Goal: Transaction & Acquisition: Purchase product/service

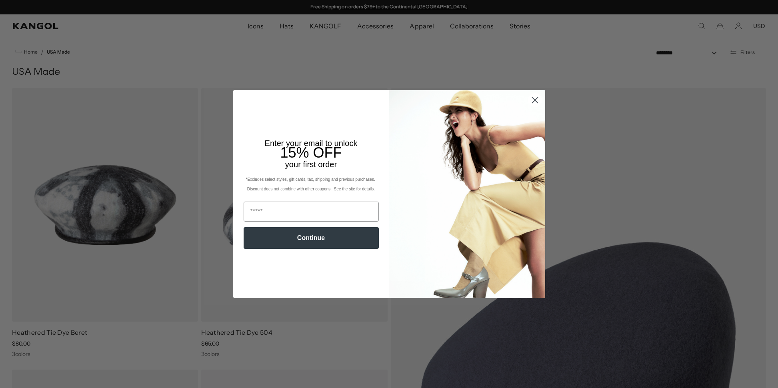
click at [538, 98] on circle "Close dialog" at bounding box center [534, 100] width 13 height 13
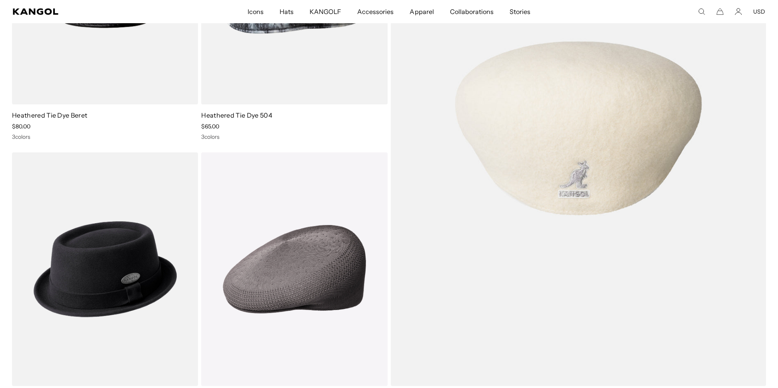
click at [548, 113] on img at bounding box center [579, 128] width 376 height 515
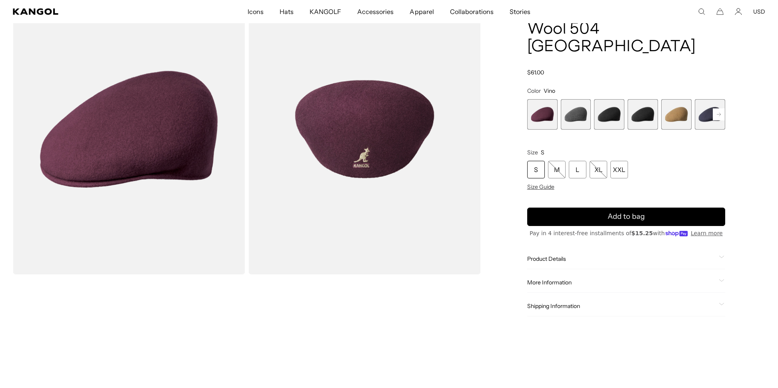
click at [578, 99] on span "2 of 12" at bounding box center [576, 114] width 30 height 30
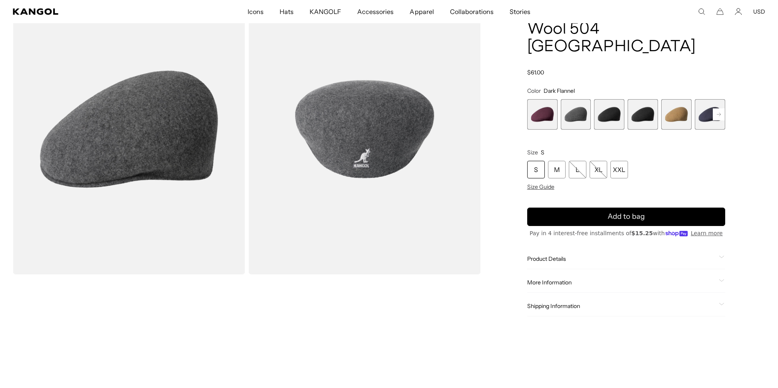
click at [609, 99] on span "3 of 12" at bounding box center [609, 114] width 30 height 30
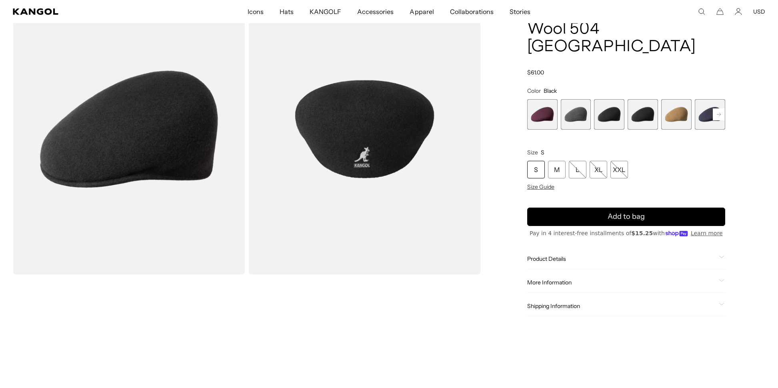
click at [643, 99] on span "4 of 12" at bounding box center [643, 114] width 30 height 30
click at [685, 100] on span "5 of 12" at bounding box center [676, 114] width 30 height 30
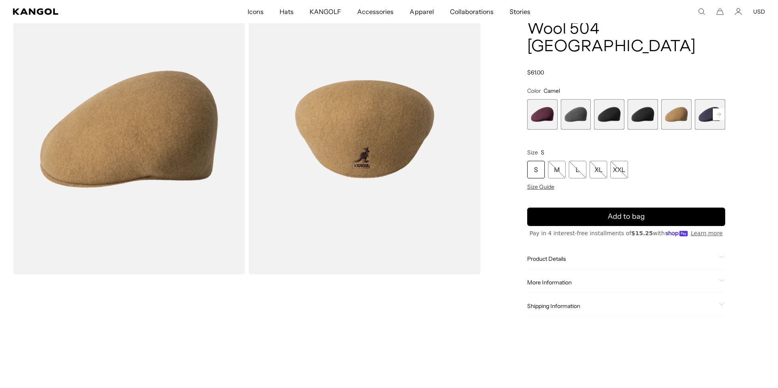
click at [707, 99] on span "6 of 12" at bounding box center [710, 114] width 30 height 30
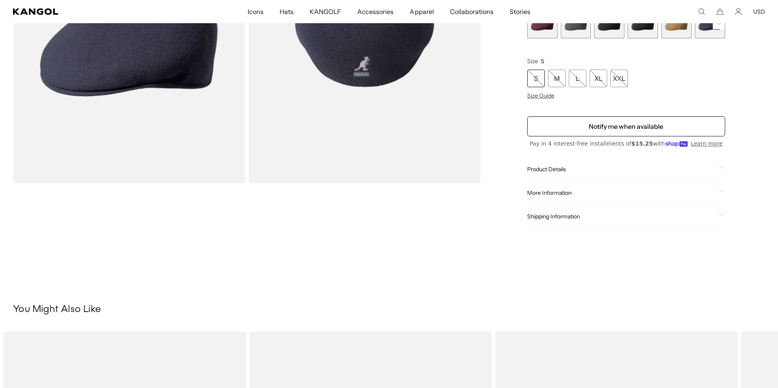
scroll to position [158, 0]
drag, startPoint x: 584, startPoint y: 160, endPoint x: 588, endPoint y: 146, distance: 14.8
click at [584, 160] on div "Product Details This version of the classic Wool 504 is produced in [GEOGRAPHIC…" at bounding box center [626, 170] width 198 height 20
